Goal: Complete application form

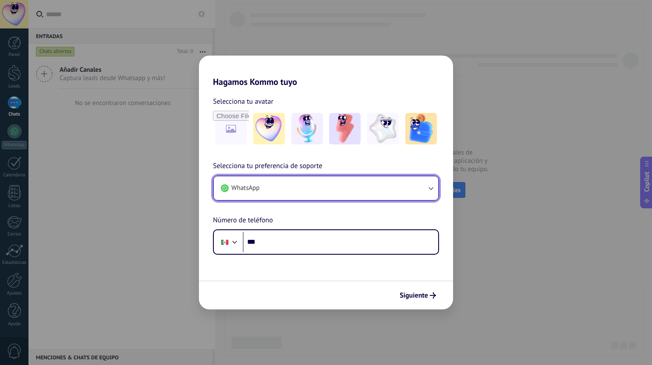
click at [275, 177] on button "WhatsApp" at bounding box center [326, 189] width 224 height 24
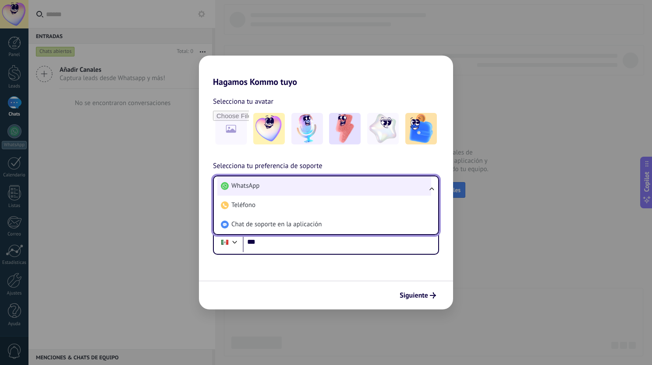
click at [257, 182] on span "WhatsApp" at bounding box center [245, 186] width 28 height 9
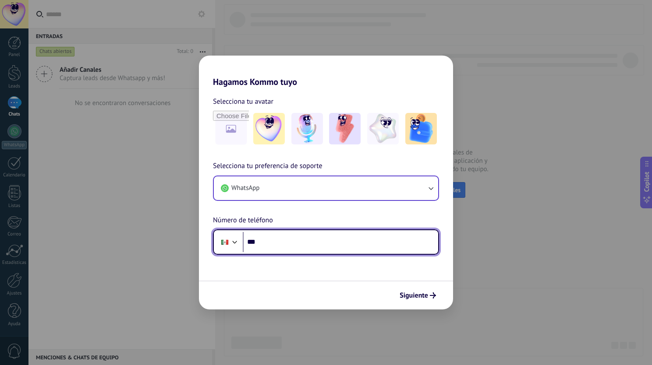
click at [262, 246] on input "***" at bounding box center [340, 242] width 195 height 20
type input "**********"
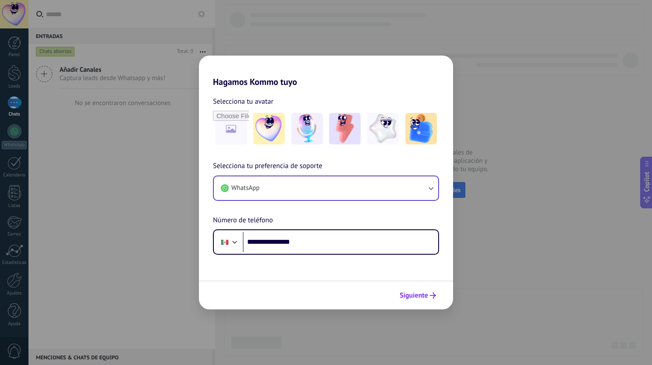
click at [404, 298] on span "Siguiente" at bounding box center [413, 296] width 28 height 6
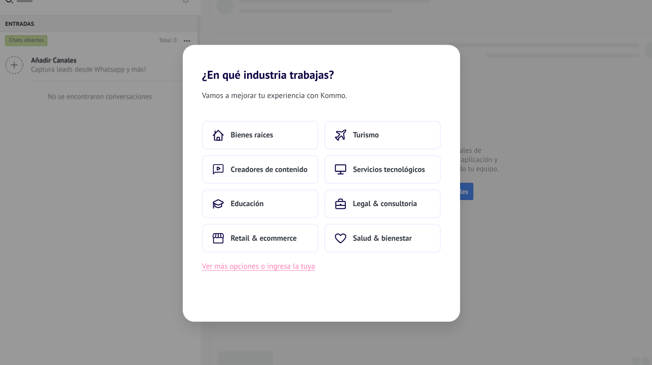
click at [248, 265] on button "Ver más opciones o ingresa la tuya" at bounding box center [267, 258] width 103 height 11
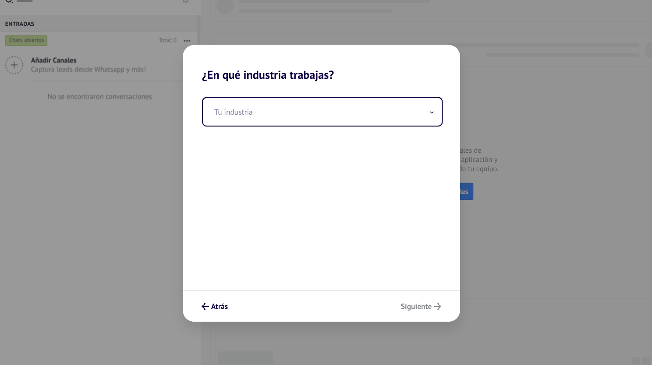
click at [422, 300] on div "Atrás Siguiente" at bounding box center [326, 295] width 254 height 29
click at [231, 293] on span "Atrás" at bounding box center [232, 296] width 15 height 6
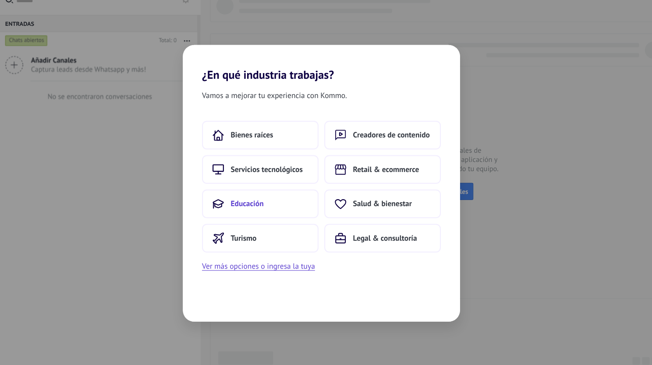
click at [258, 204] on span "Educación" at bounding box center [258, 201] width 30 height 9
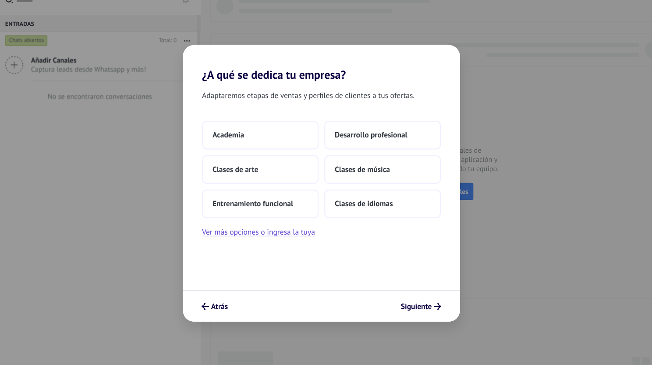
click at [374, 283] on div "Atrás Siguiente" at bounding box center [326, 295] width 254 height 29
click at [405, 300] on button "Siguiente" at bounding box center [417, 295] width 45 height 15
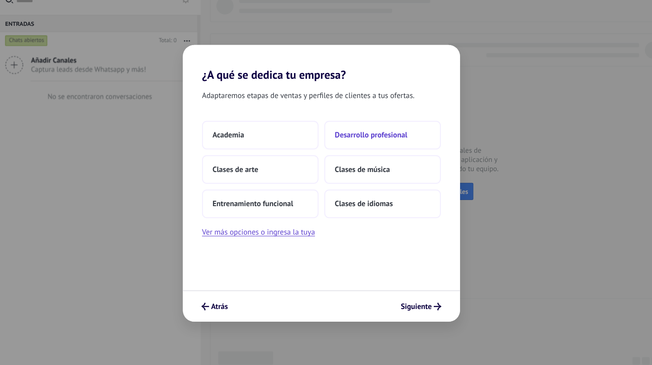
click at [375, 136] on span "Desarrollo profesional" at bounding box center [371, 138] width 67 height 9
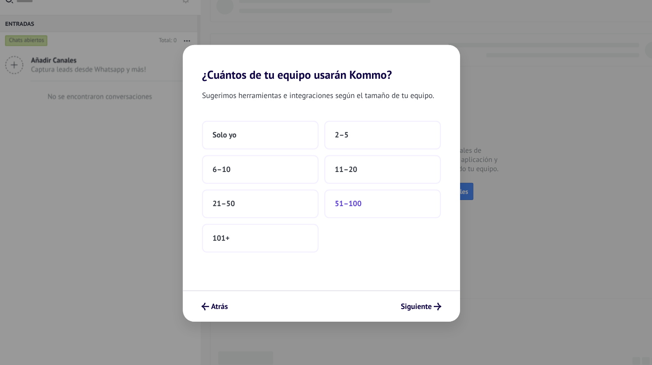
click at [347, 201] on span "51–100" at bounding box center [350, 201] width 25 height 9
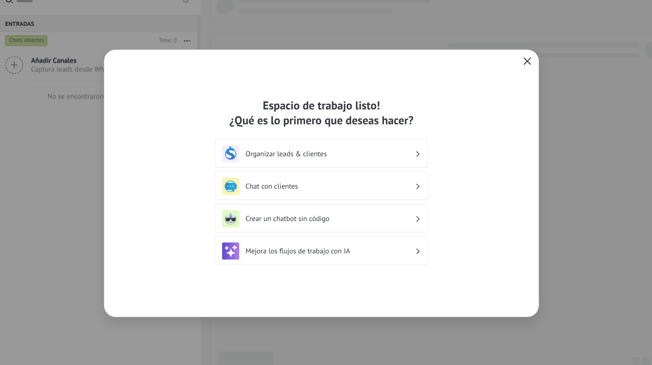
click at [515, 70] on icon "button" at bounding box center [514, 70] width 7 height 7
